Goal: Navigation & Orientation: Find specific page/section

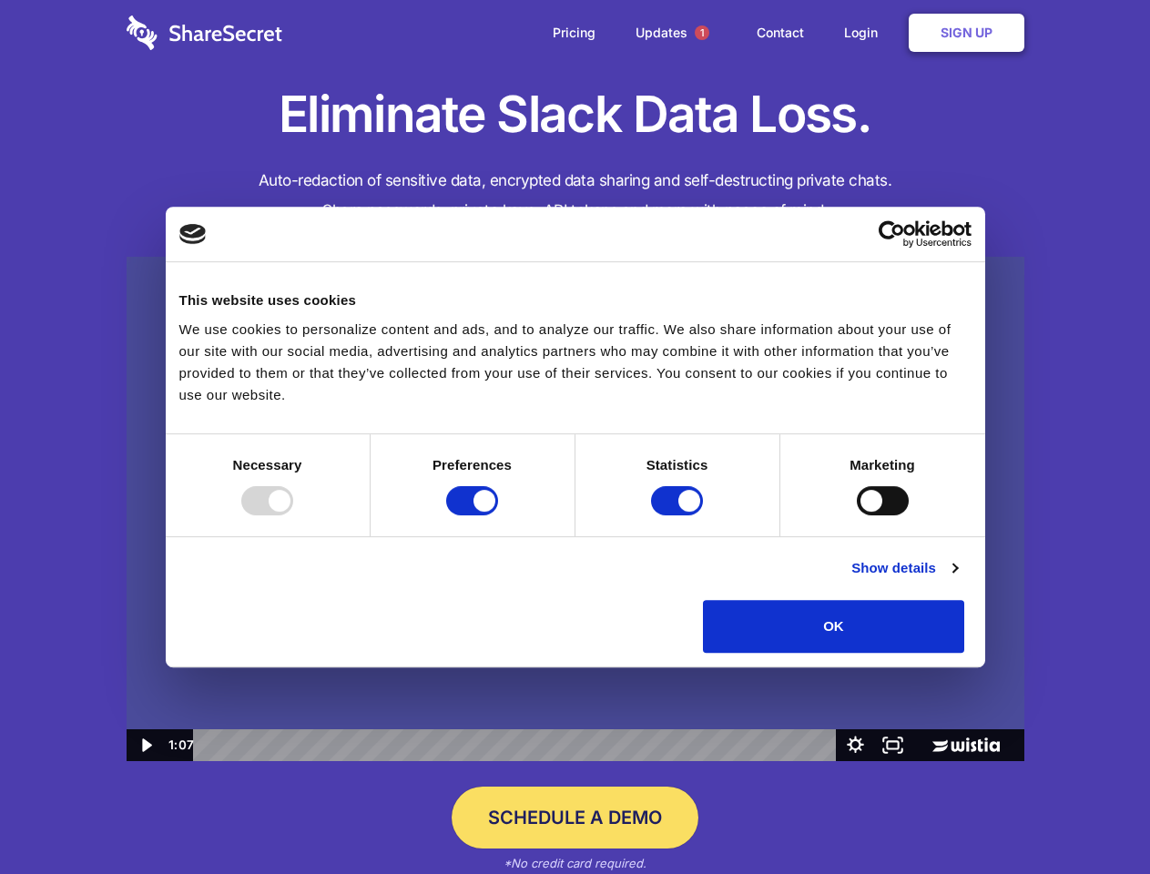
click at [575, 437] on img at bounding box center [576, 509] width 898 height 505
click at [293, 515] on div at bounding box center [267, 500] width 52 height 29
click at [498, 515] on input "Preferences" at bounding box center [472, 500] width 52 height 29
checkbox input "false"
click at [679, 515] on input "Statistics" at bounding box center [677, 500] width 52 height 29
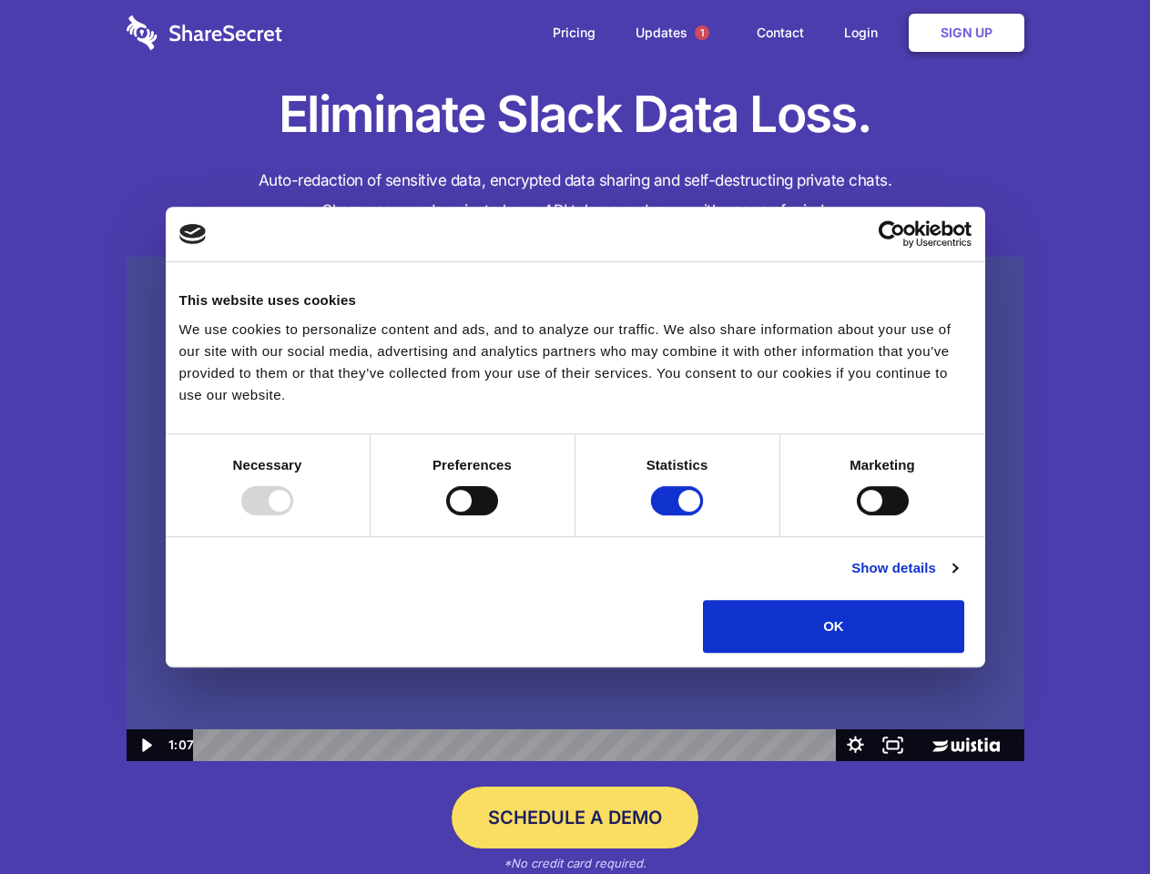
checkbox input "false"
click at [857, 515] on input "Marketing" at bounding box center [883, 500] width 52 height 29
checkbox input "true"
click at [957, 579] on link "Show details" at bounding box center [904, 568] width 106 height 22
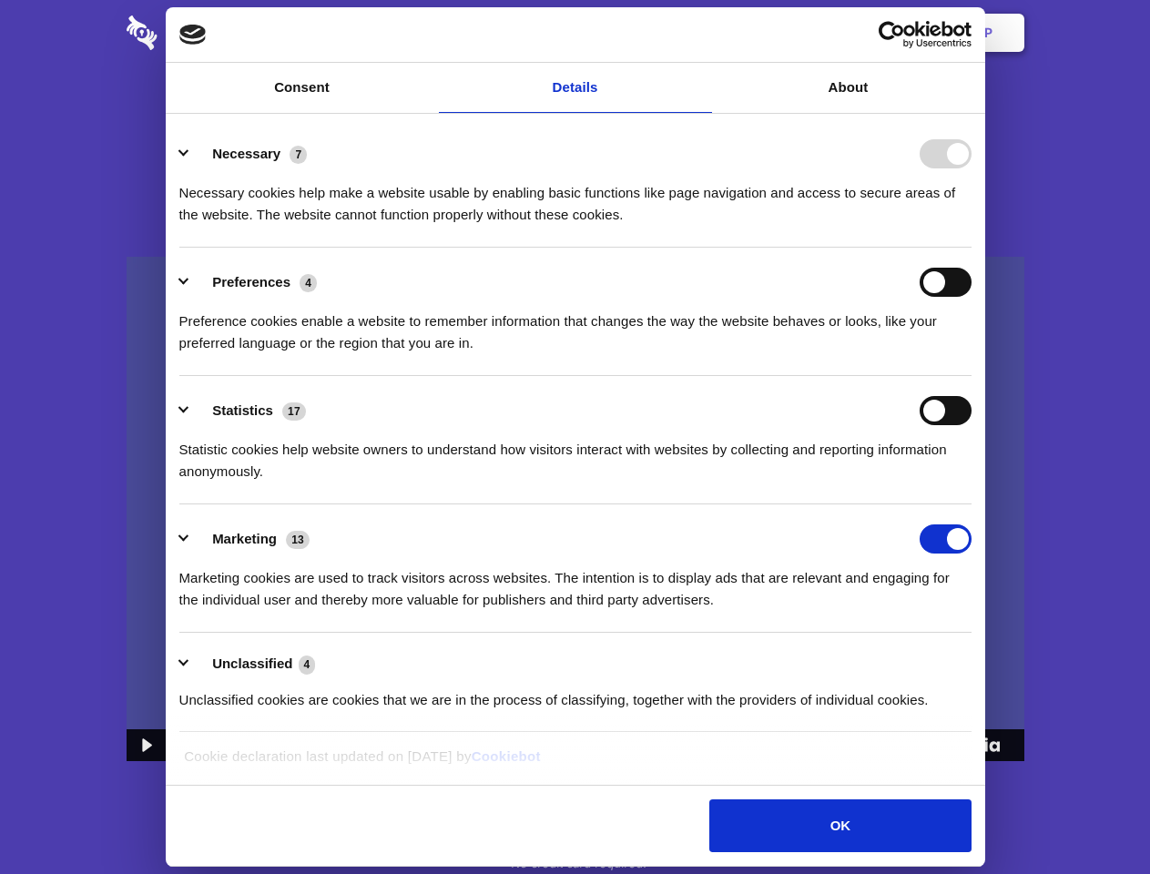
click at [972, 248] on li "Necessary 7 Necessary cookies help make a website usable by enabling basic func…" at bounding box center [575, 183] width 792 height 128
click at [701, 33] on span "1" at bounding box center [702, 32] width 15 height 15
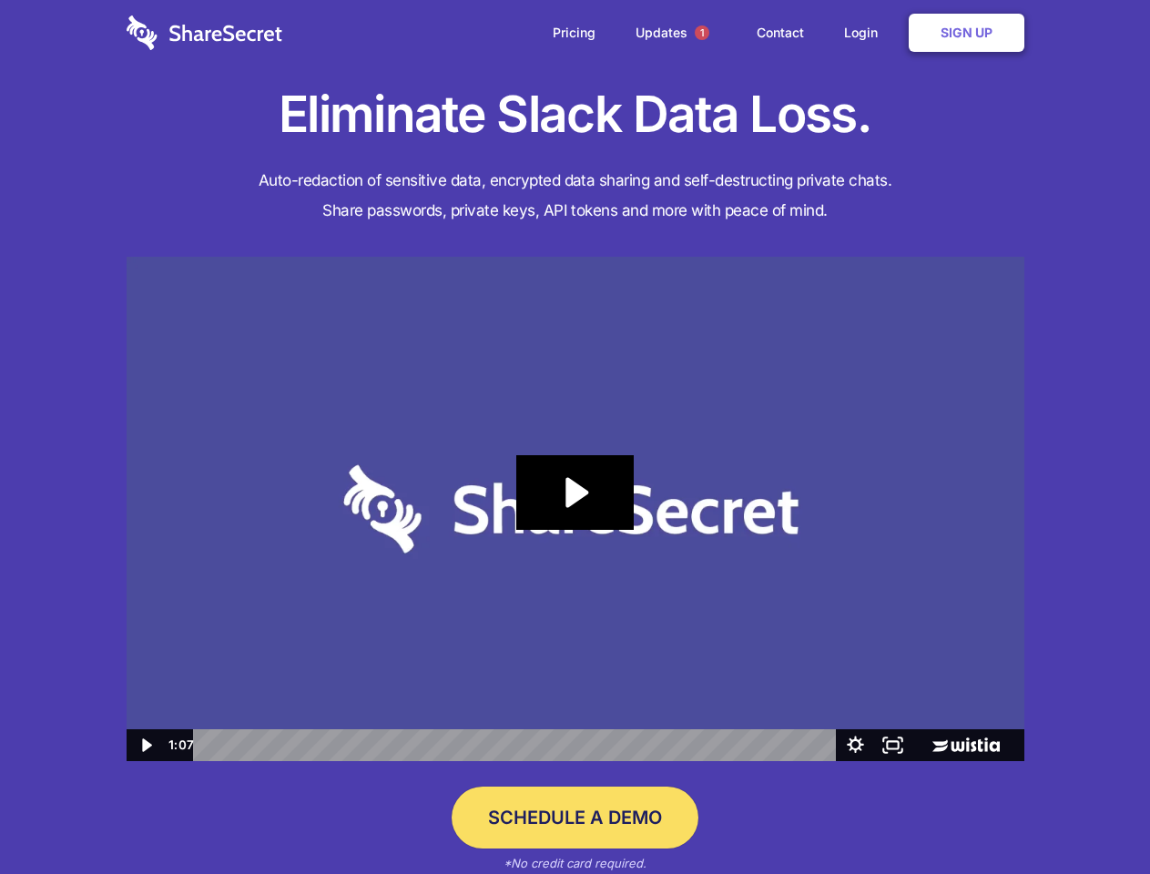
click at [576, 509] on body "Consent Details [#IABV2SETTINGS#] About This website uses cookies We use cookie…" at bounding box center [575, 437] width 1150 height 874
click at [576, 509] on icon "Play Video: Sharesecret Slack Extension" at bounding box center [574, 492] width 117 height 75
